Goal: Information Seeking & Learning: Learn about a topic

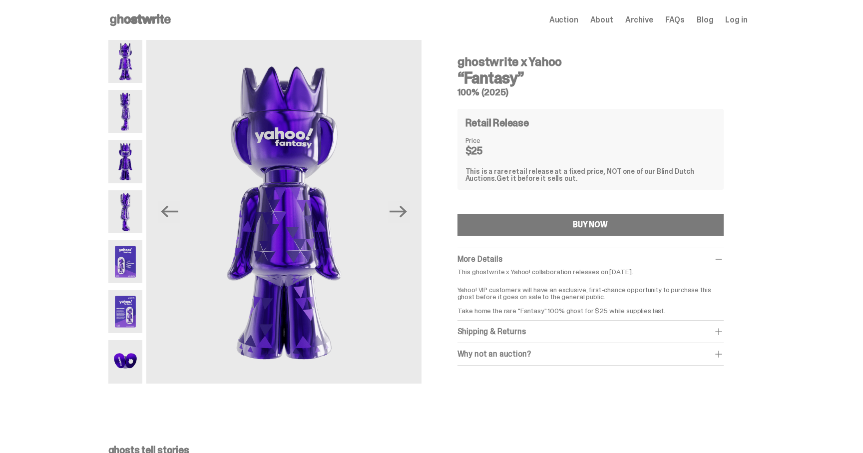
click at [139, 113] on img at bounding box center [125, 111] width 34 height 43
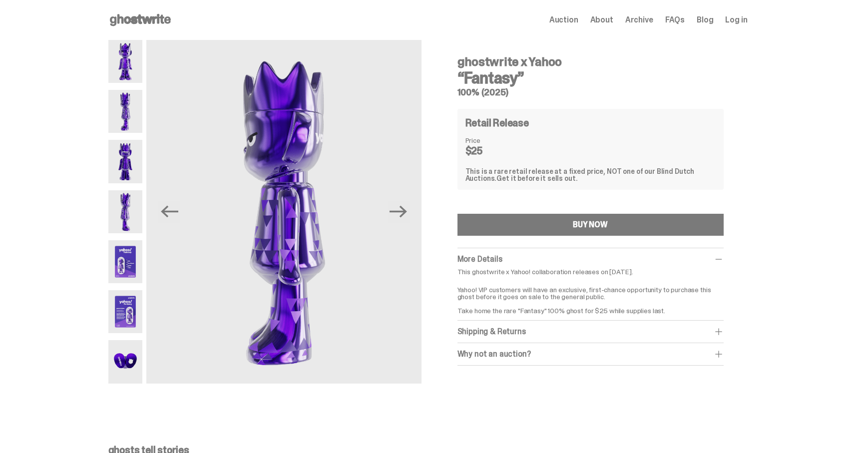
click at [132, 149] on img at bounding box center [125, 161] width 34 height 43
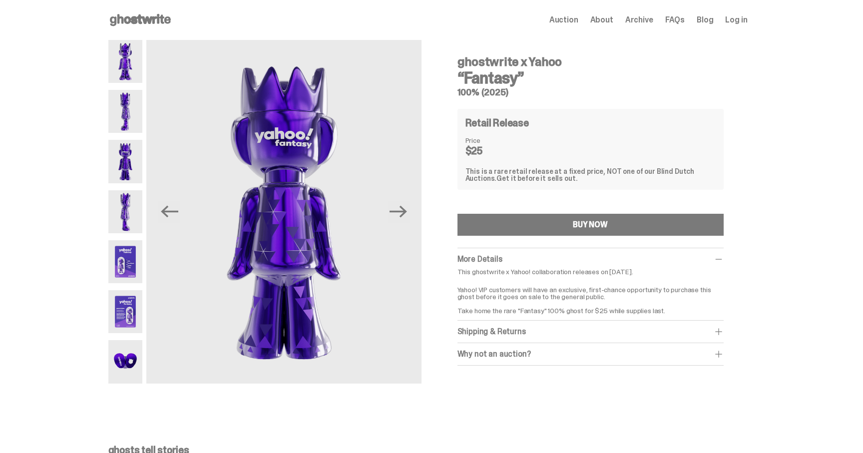
click at [137, 194] on img at bounding box center [125, 211] width 34 height 43
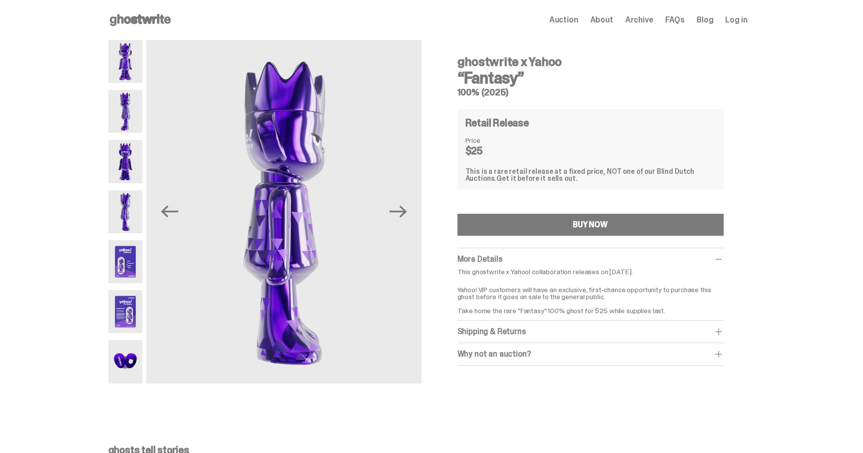
click at [136, 242] on img at bounding box center [125, 261] width 34 height 43
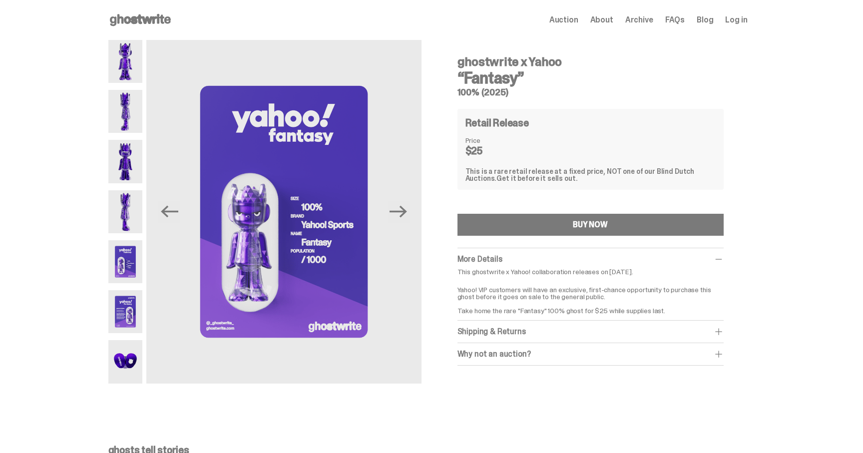
click at [132, 269] on img at bounding box center [125, 261] width 34 height 43
click at [134, 313] on img at bounding box center [125, 311] width 34 height 43
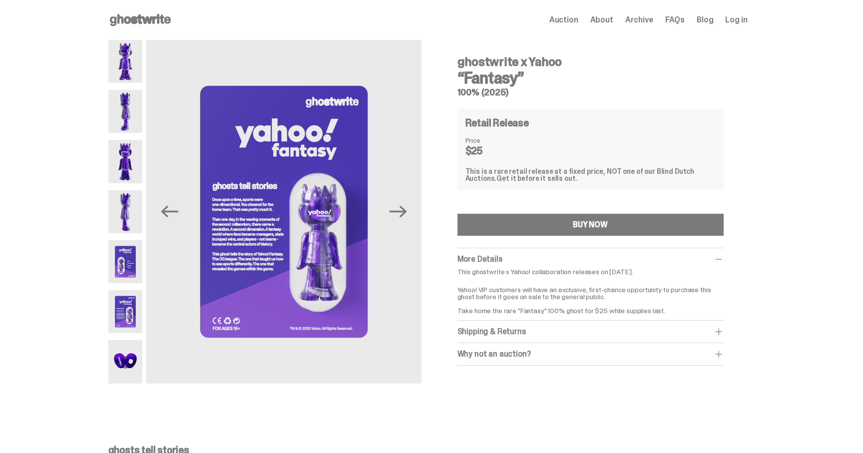
click at [136, 311] on img at bounding box center [125, 311] width 34 height 43
click at [134, 354] on img at bounding box center [125, 361] width 34 height 43
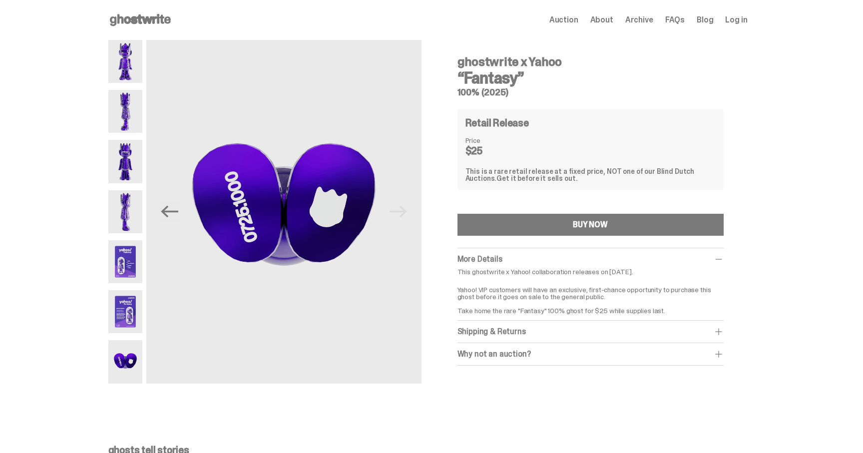
click at [724, 352] on span at bounding box center [719, 354] width 10 height 10
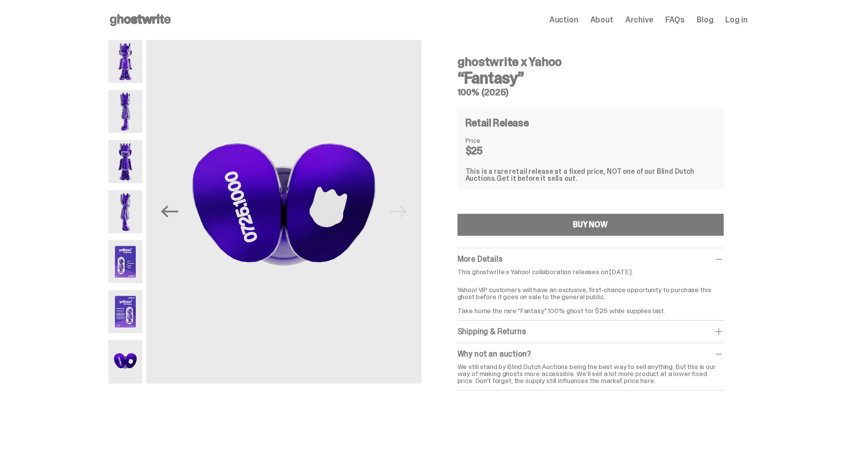
click at [139, 306] on img at bounding box center [125, 311] width 34 height 43
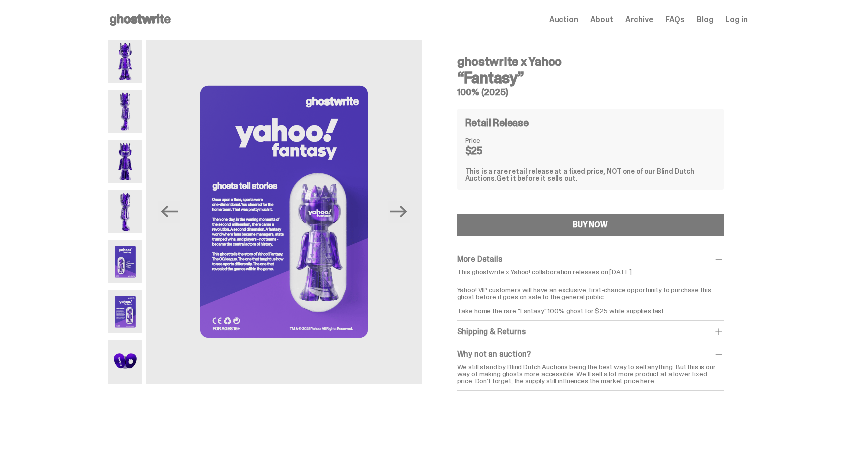
click at [126, 267] on img at bounding box center [125, 261] width 34 height 43
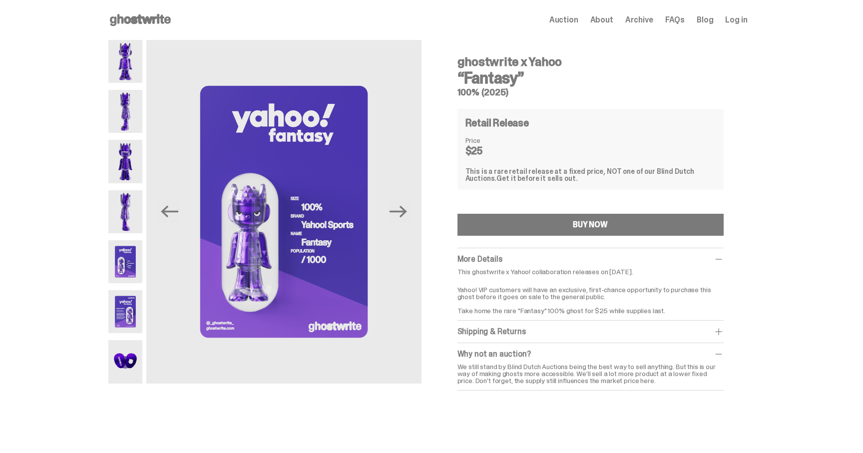
click at [124, 229] on img at bounding box center [125, 211] width 34 height 43
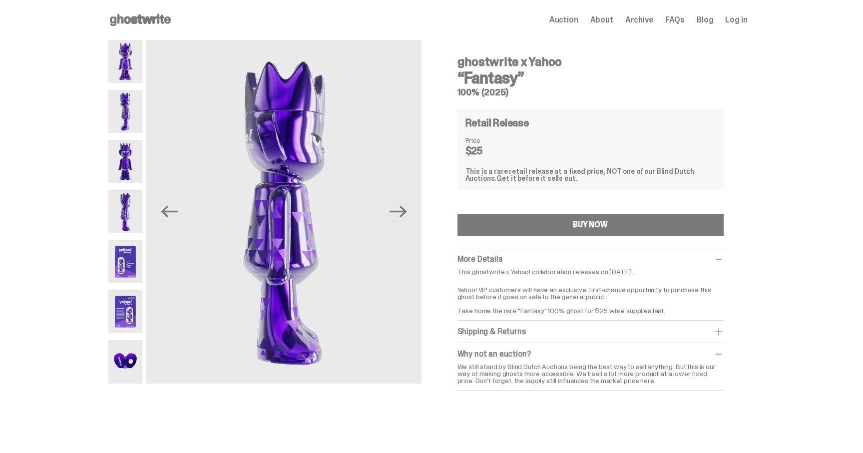
click at [129, 153] on img at bounding box center [125, 161] width 34 height 43
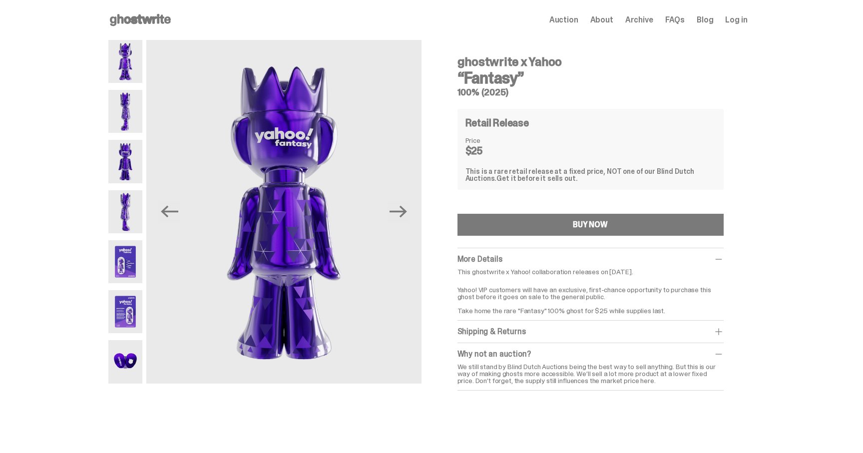
click at [129, 108] on img at bounding box center [125, 111] width 34 height 43
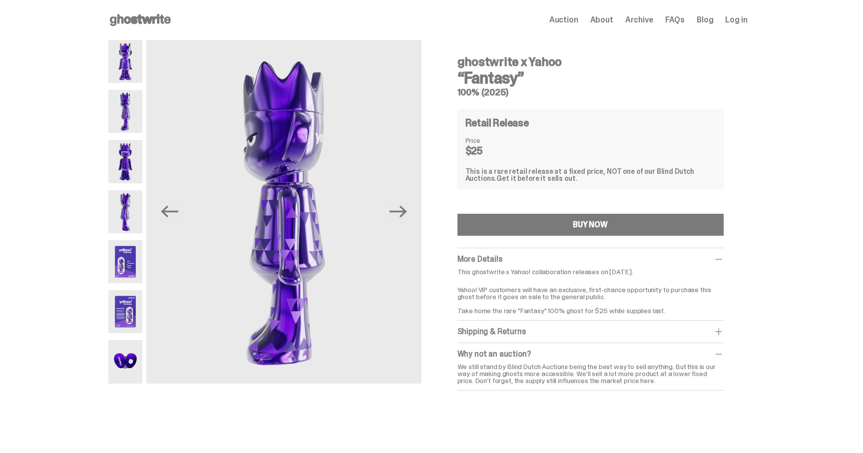
click at [128, 67] on img at bounding box center [125, 61] width 34 height 43
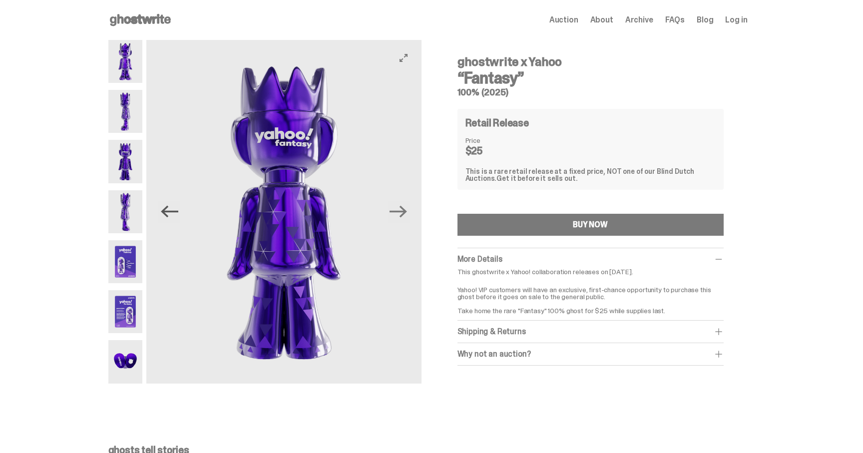
click at [168, 211] on icon "Previous" at bounding box center [169, 212] width 17 height 12
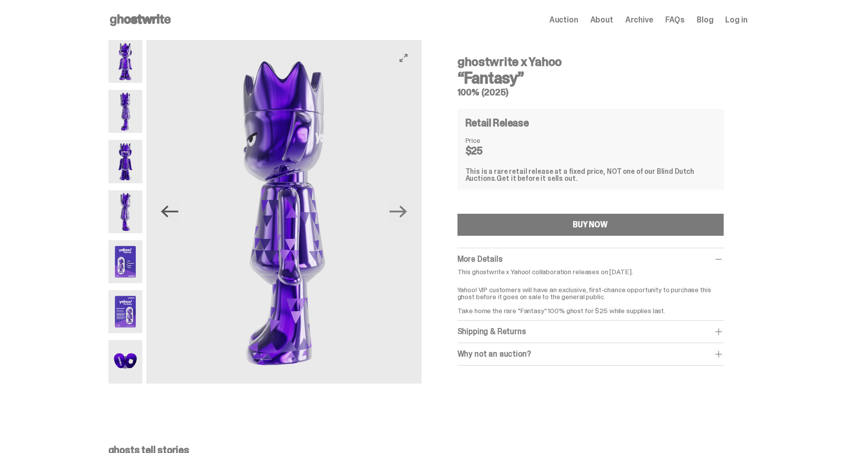
click at [168, 211] on icon "Previous" at bounding box center [169, 212] width 17 height 12
